Goal: Complete application form

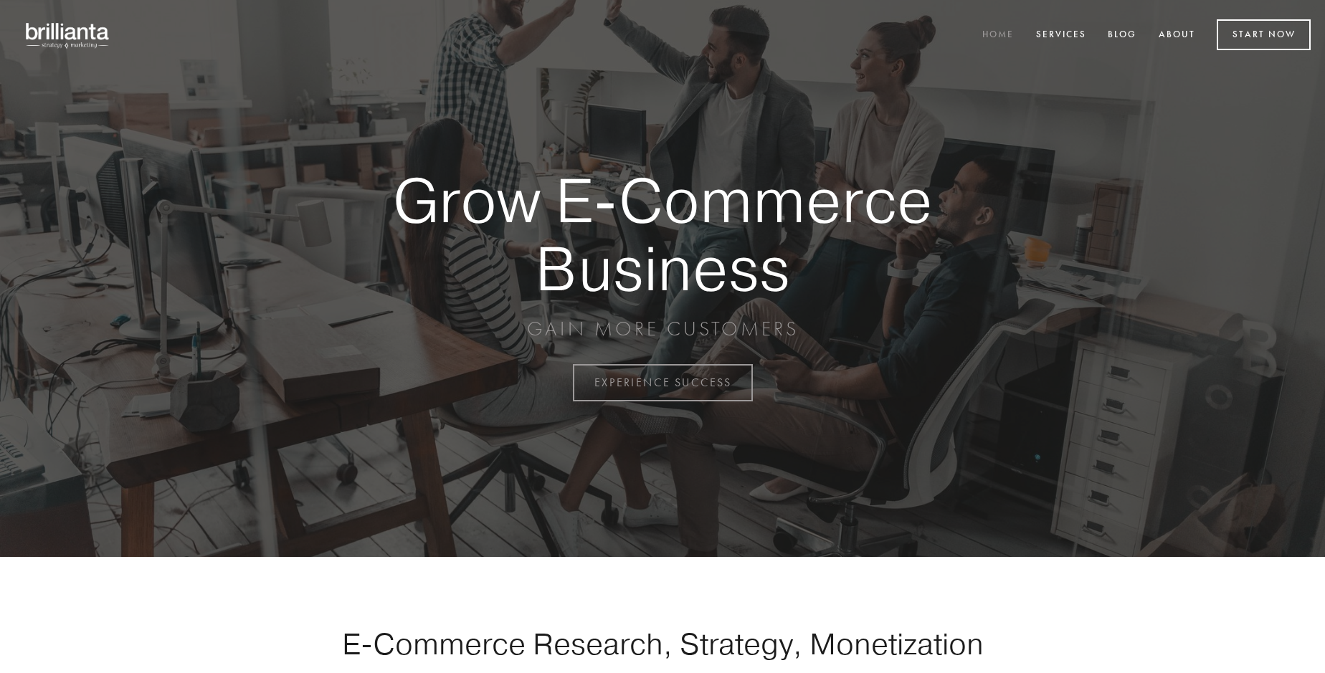
scroll to position [3758, 0]
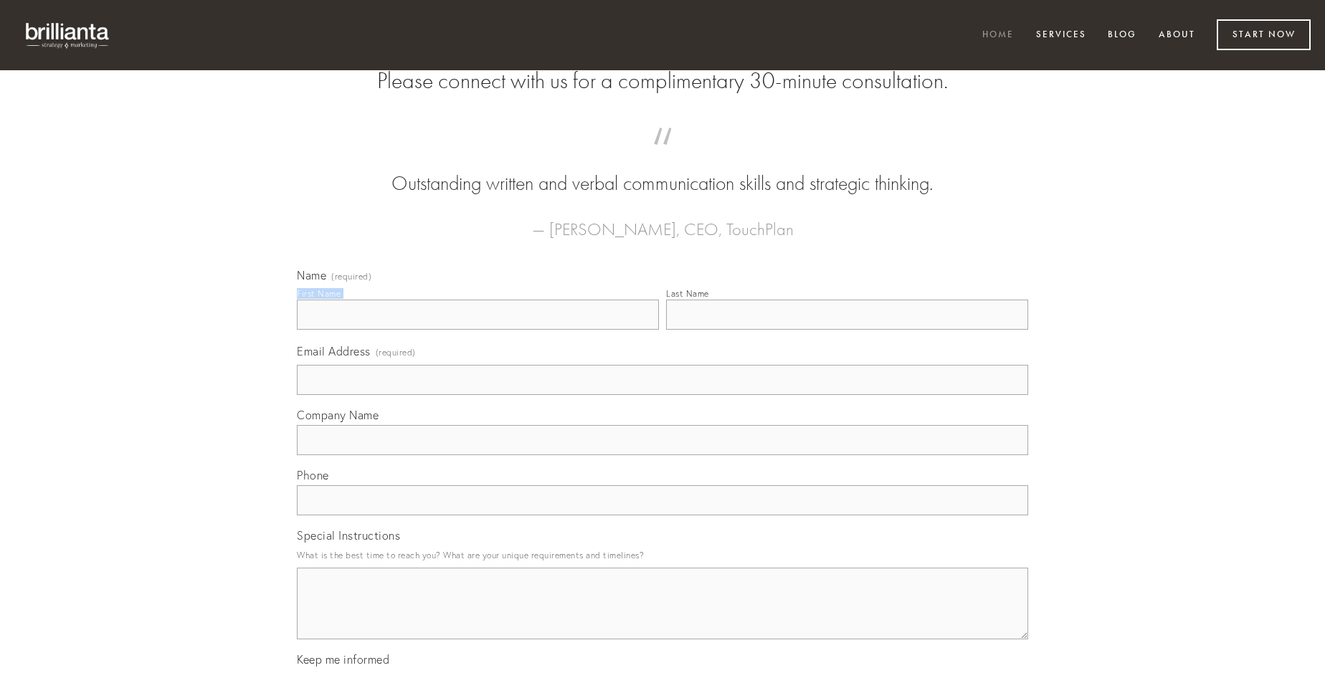
type input "[PERSON_NAME]"
click at [847, 330] on input "Last Name" at bounding box center [847, 315] width 362 height 30
type input "[PERSON_NAME]"
click at [662, 395] on input "Email Address (required)" at bounding box center [662, 380] width 731 height 30
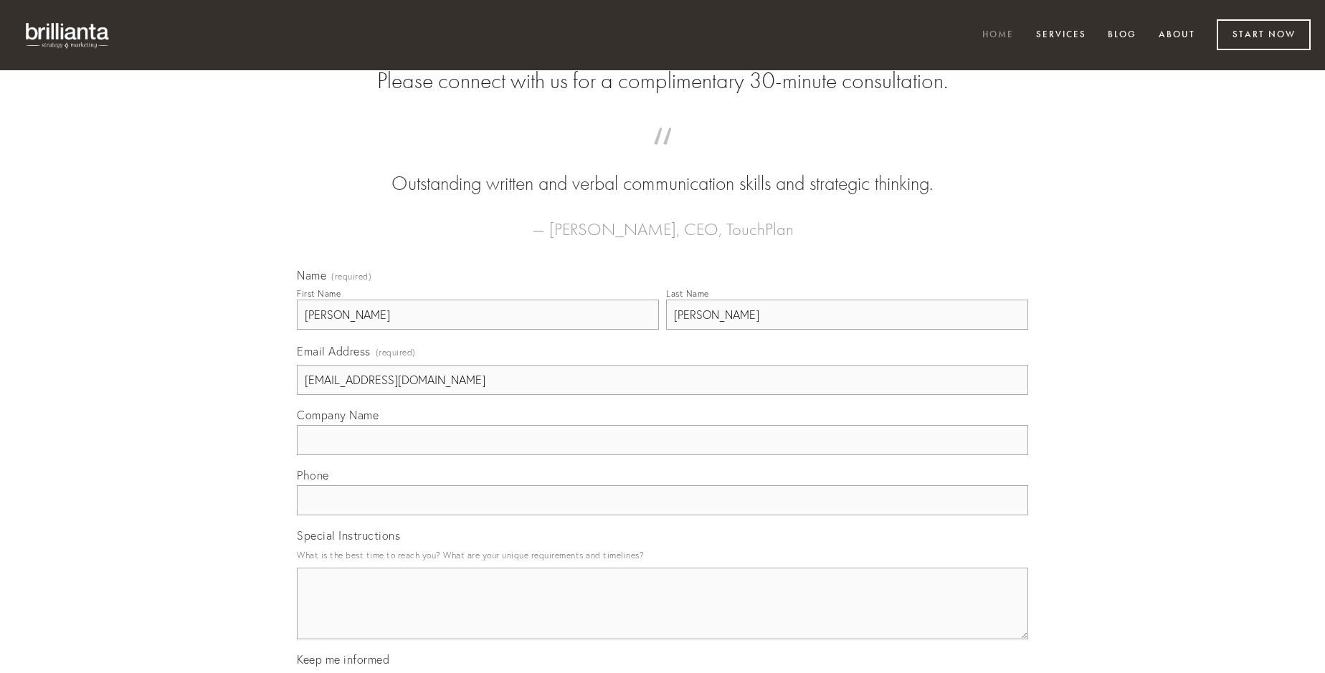
type input "[EMAIL_ADDRESS][DOMAIN_NAME]"
click at [662, 455] on input "Company Name" at bounding box center [662, 440] width 731 height 30
type input "amo"
click at [662, 515] on input "text" at bounding box center [662, 500] width 731 height 30
click at [662, 617] on textarea "Special Instructions" at bounding box center [662, 604] width 731 height 72
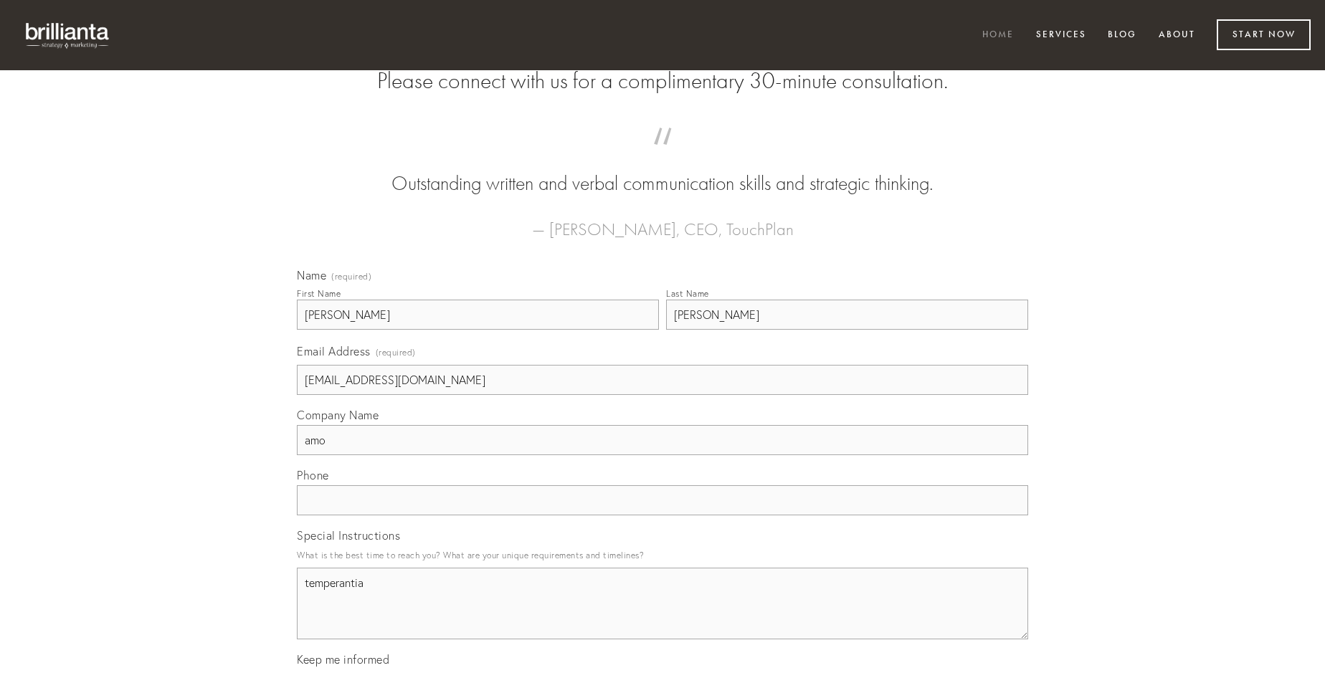
type textarea "temperantia"
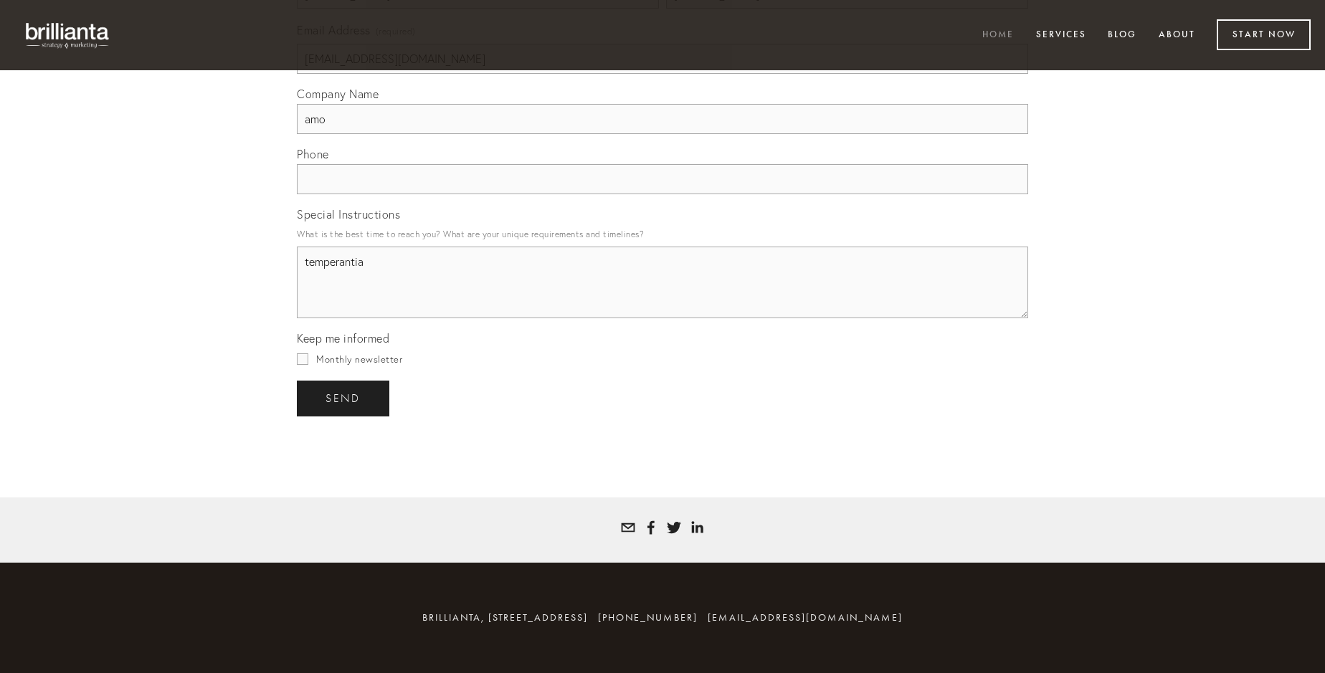
click at [344, 398] on span "send" at bounding box center [342, 398] width 35 height 13
